Goal: Book appointment/travel/reservation

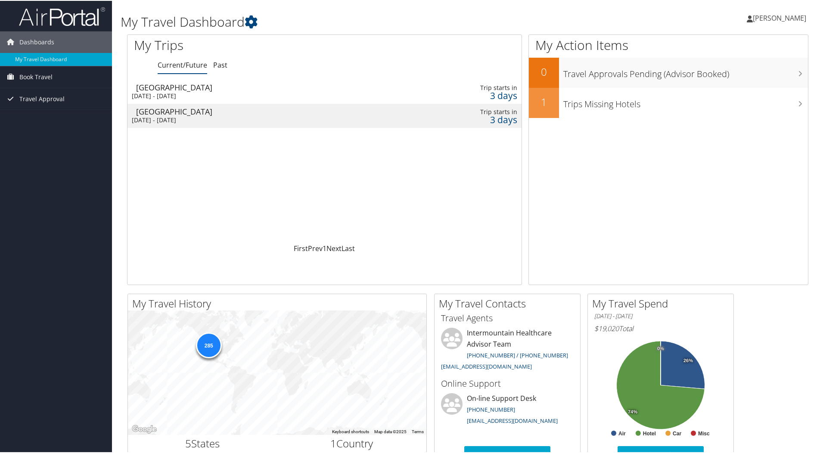
click at [165, 91] on div "Mon 13 Oct 2025 - Fri 17 Oct 2025" at bounding box center [254, 95] width 245 height 8
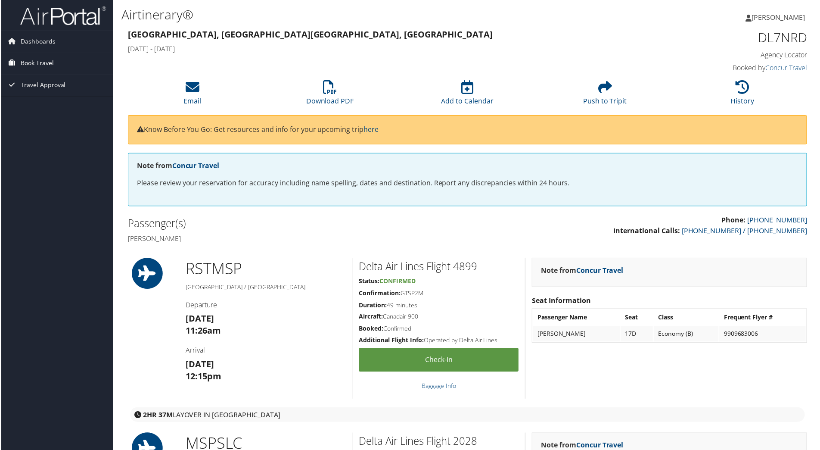
click at [36, 65] on span "Book Travel" at bounding box center [35, 64] width 33 height 22
click at [40, 93] on link "Book/Manage Online Trips" at bounding box center [56, 93] width 112 height 13
click at [40, 43] on span "Dashboards" at bounding box center [36, 42] width 35 height 22
click at [45, 57] on link "My Travel Dashboard" at bounding box center [56, 58] width 112 height 13
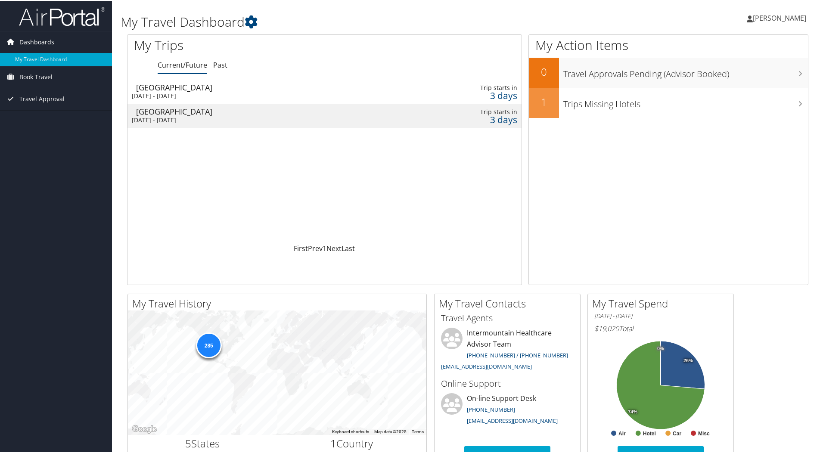
click at [35, 42] on span "Dashboards" at bounding box center [36, 42] width 35 height 22
click at [37, 47] on span "Dashboards" at bounding box center [36, 42] width 35 height 22
